Goal: Task Accomplishment & Management: Manage account settings

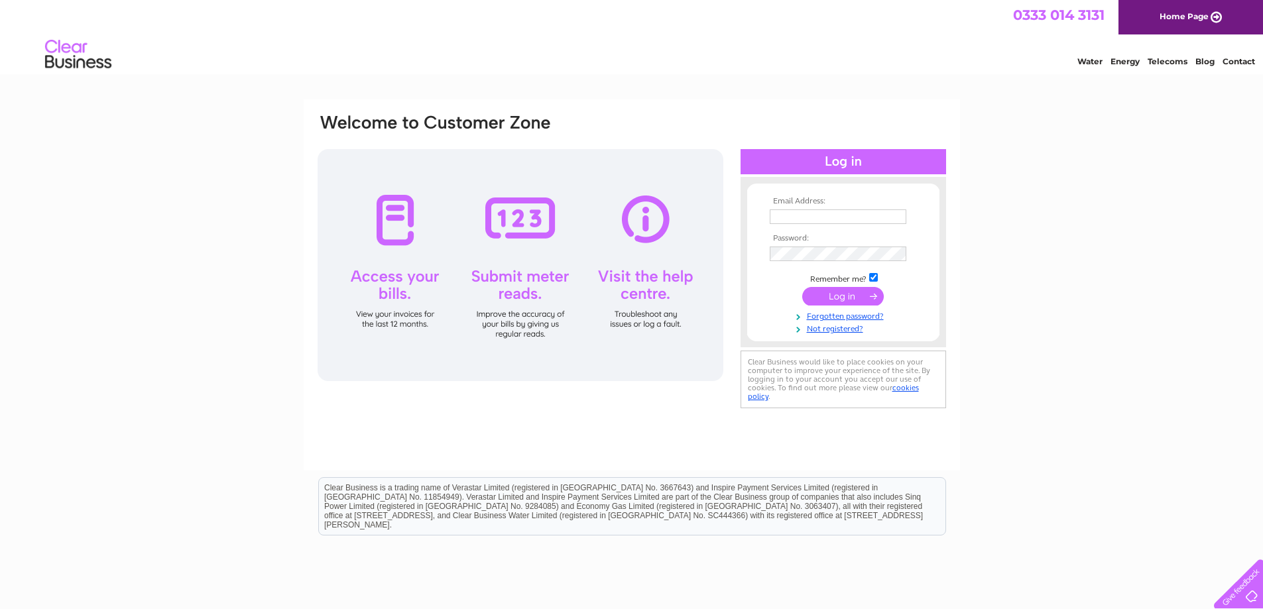
click at [822, 205] on th "Email Address:" at bounding box center [843, 201] width 154 height 9
click at [822, 214] on input "text" at bounding box center [838, 216] width 137 height 15
type input "info@kingkebab.uk"
click at [846, 294] on input "submit" at bounding box center [843, 296] width 82 height 19
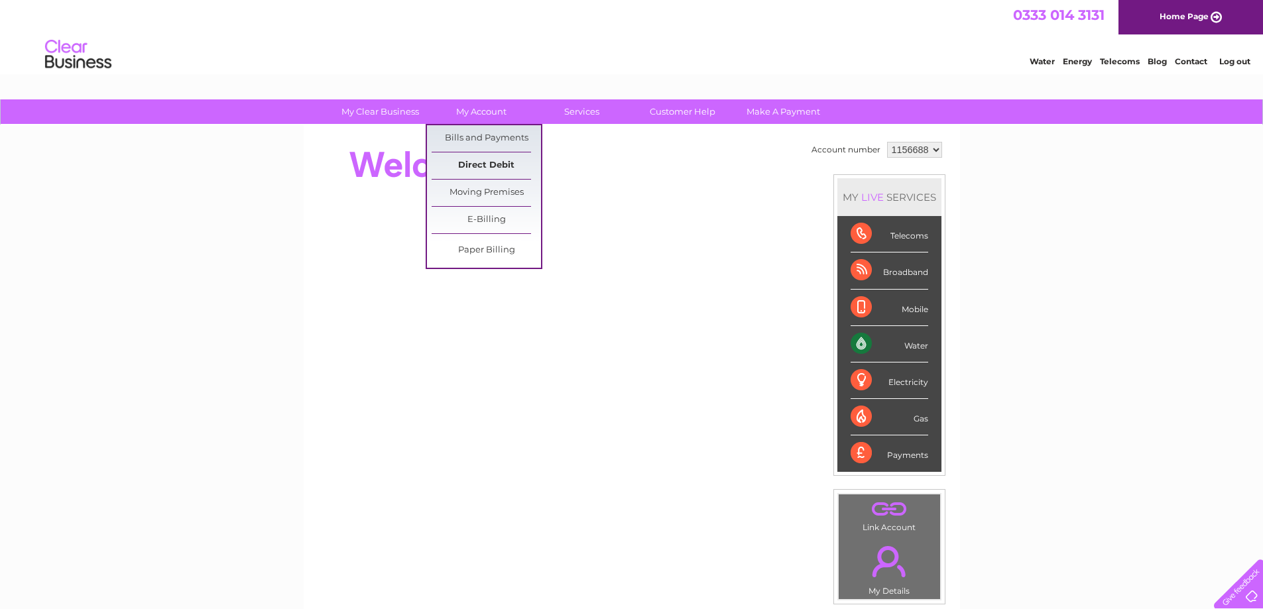
click at [474, 159] on link "Direct Debit" at bounding box center [485, 165] width 109 height 27
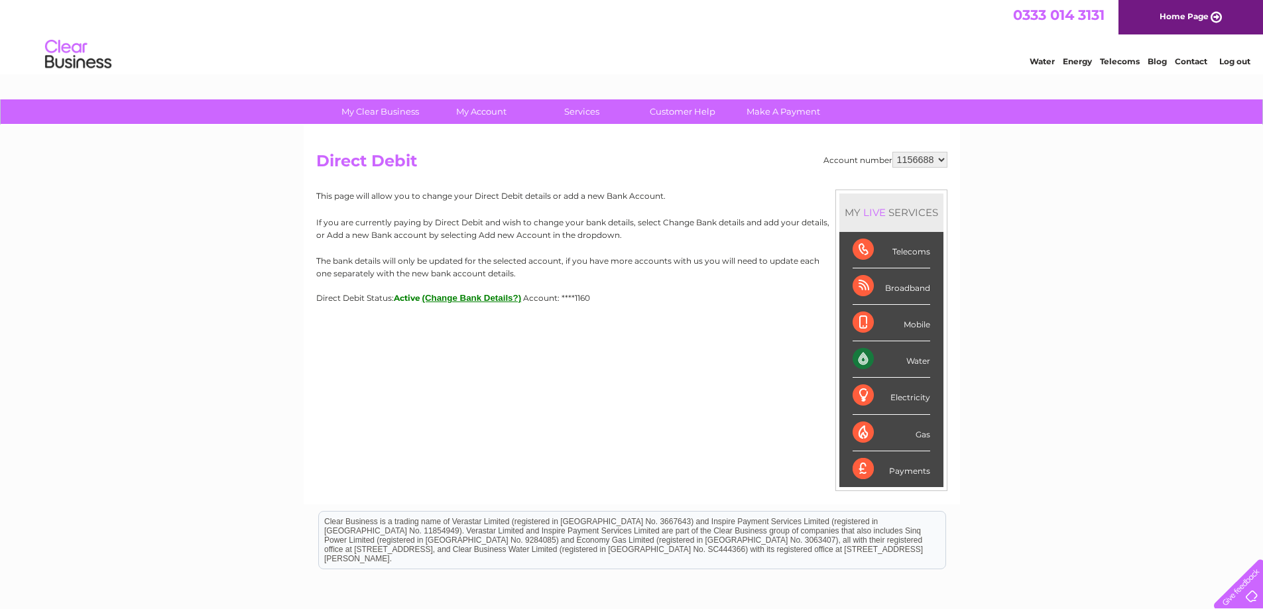
click at [488, 297] on button "(Change Bank Details?)" at bounding box center [471, 298] width 99 height 10
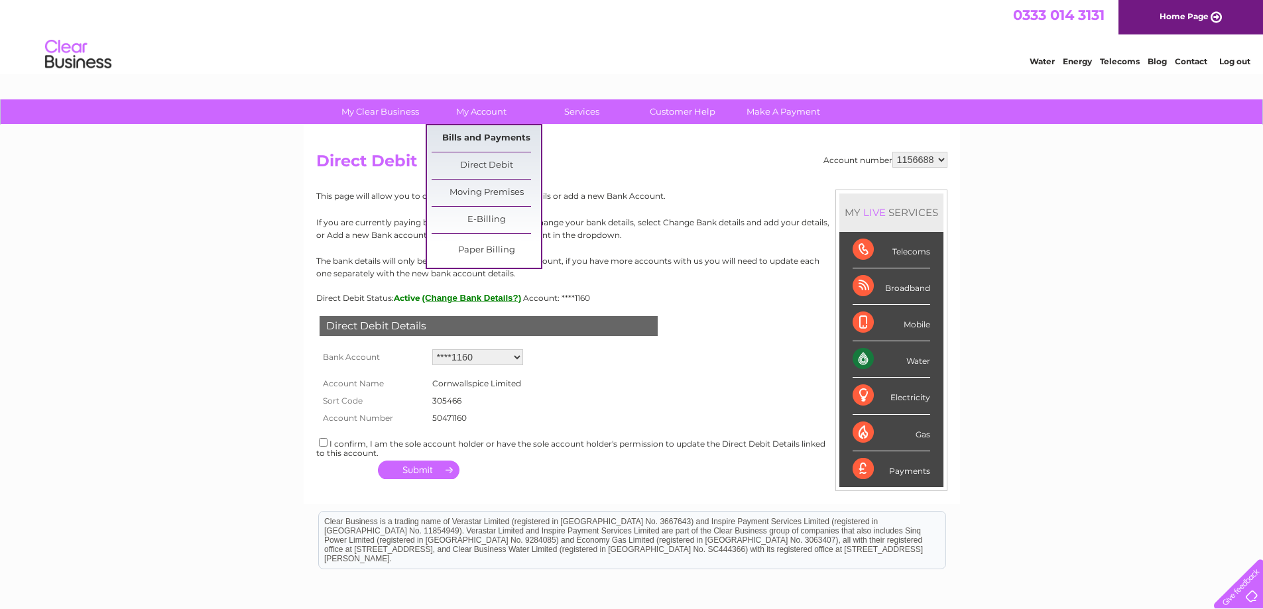
click at [486, 137] on link "Bills and Payments" at bounding box center [485, 138] width 109 height 27
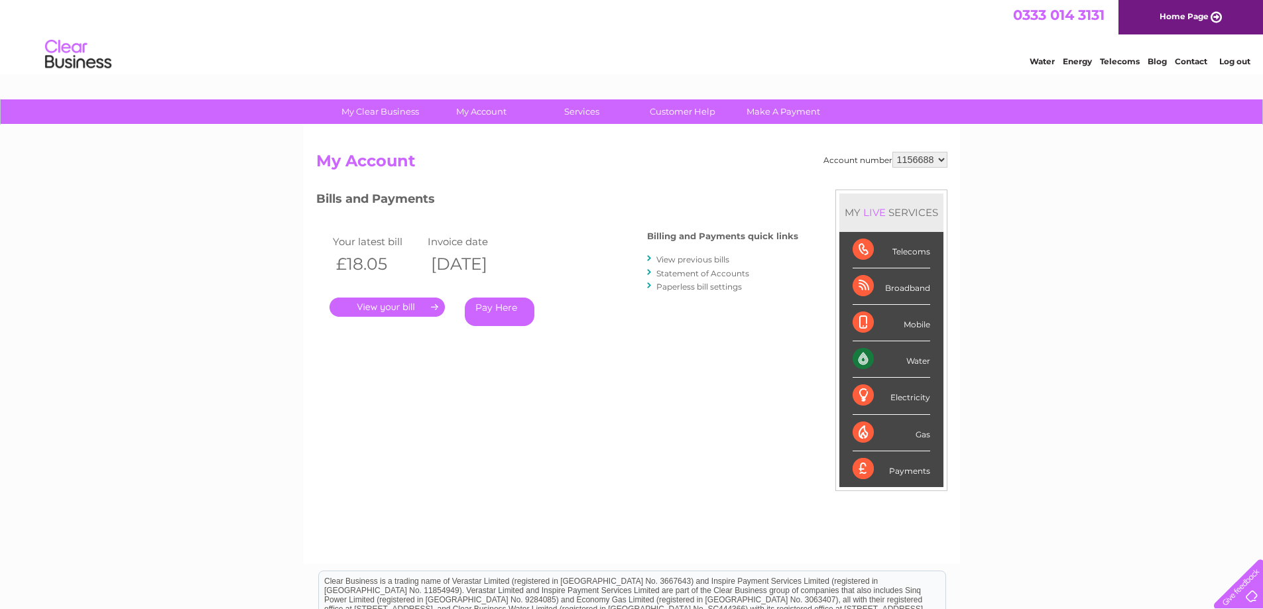
click at [384, 303] on link "." at bounding box center [386, 307] width 115 height 19
